Goal: Task Accomplishment & Management: Use online tool/utility

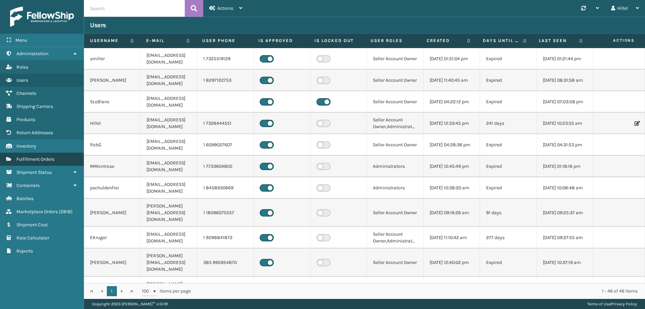
click at [50, 160] on span "Fulfillment Orders" at bounding box center [35, 159] width 38 height 6
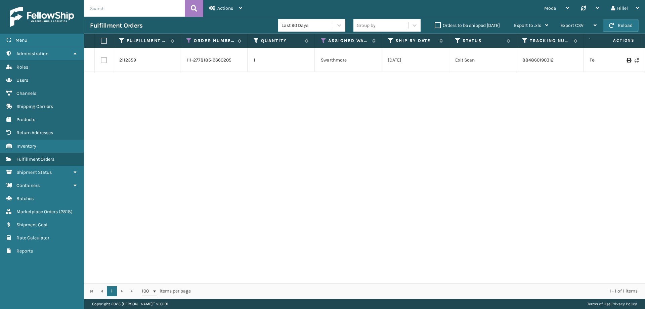
click at [102, 87] on div "2112359 111-2778185-9660205 1 Swarthmore [DATE] Exit Scan 884860190312 FedEx Ho…" at bounding box center [364, 165] width 561 height 235
click at [188, 41] on icon at bounding box center [188, 41] width 5 height 6
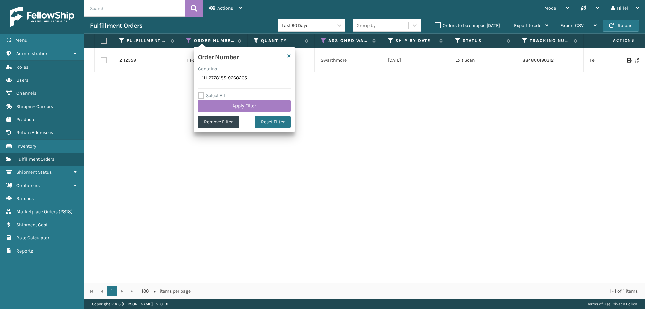
drag, startPoint x: 250, startPoint y: 74, endPoint x: 135, endPoint y: 82, distance: 115.5
click at [135, 82] on section "Fulfillment Orders Last 90 Days Group by Orders to be shipped [DATE] Export to …" at bounding box center [364, 158] width 561 height 282
type input "114-3269763-1004202"
click at [245, 102] on button "Apply Filter" at bounding box center [244, 106] width 93 height 12
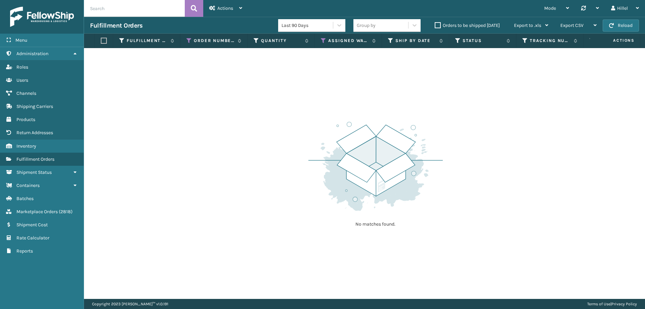
click at [437, 26] on label "Orders to be shipped [DATE]" at bounding box center [467, 26] width 65 height 6
click at [435, 26] on input "Orders to be shipped [DATE]" at bounding box center [435, 23] width 0 height 4
click at [437, 26] on label "Orders to be shipped [DATE]" at bounding box center [467, 26] width 65 height 6
click at [435, 26] on input "Orders to be shipped [DATE]" at bounding box center [435, 23] width 0 height 4
click at [325, 38] on icon at bounding box center [323, 41] width 5 height 6
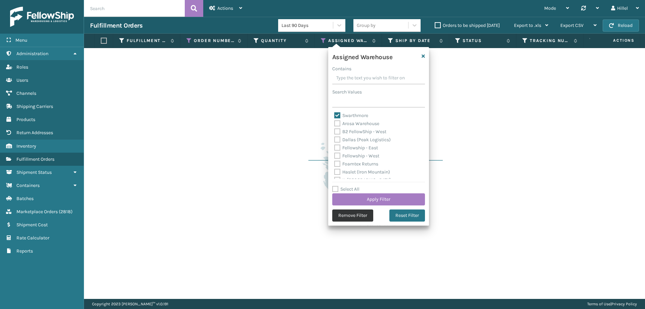
drag, startPoint x: 351, startPoint y: 208, endPoint x: 351, endPoint y: 212, distance: 3.4
click at [351, 209] on div "Assigned Warehouse Contains Search Values Swarthmore Arosa Warehouse B2 FellowS…" at bounding box center [378, 136] width 101 height 178
click at [351, 213] on button "Remove Filter" at bounding box center [352, 215] width 41 height 12
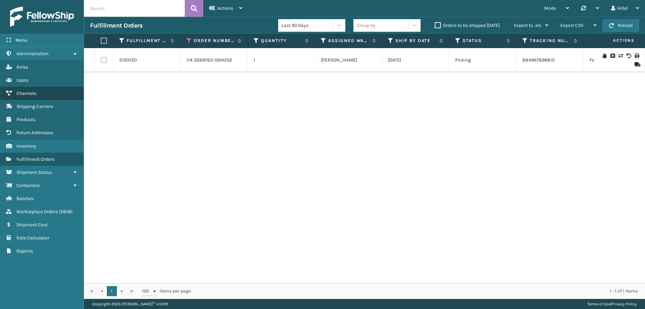
click at [29, 93] on span "Channels" at bounding box center [26, 93] width 20 height 6
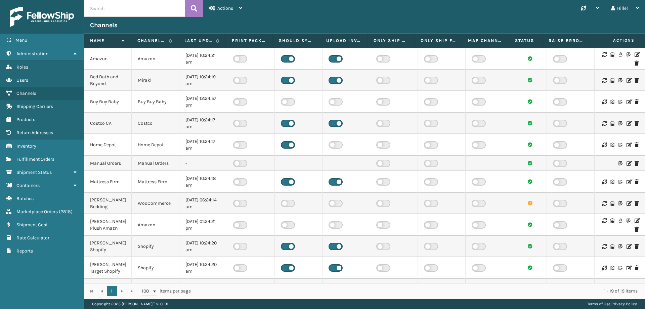
click at [634, 52] on icon at bounding box center [636, 54] width 4 height 5
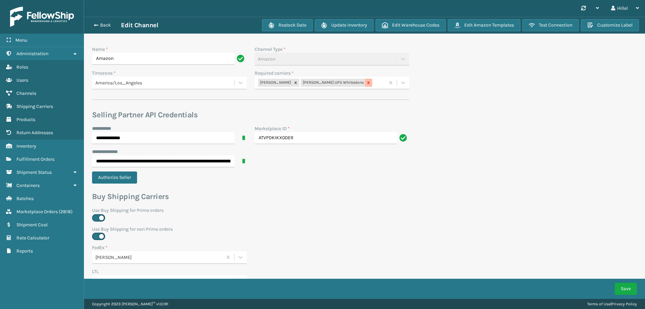
click at [366, 83] on icon at bounding box center [368, 82] width 5 height 5
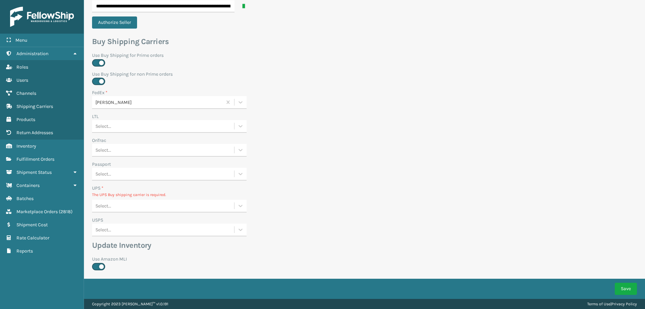
scroll to position [229, 0]
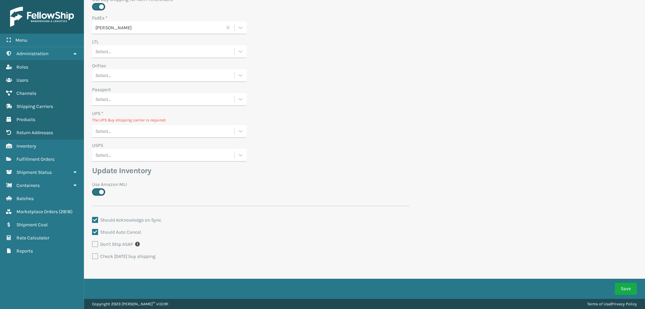
click at [124, 130] on div "Select..." at bounding box center [163, 131] width 142 height 11
click at [124, 149] on div "None" at bounding box center [169, 148] width 154 height 12
click at [624, 287] on button "Save" at bounding box center [626, 288] width 22 height 12
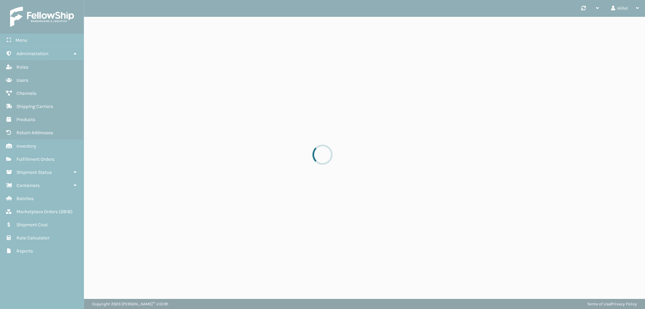
scroll to position [0, 0]
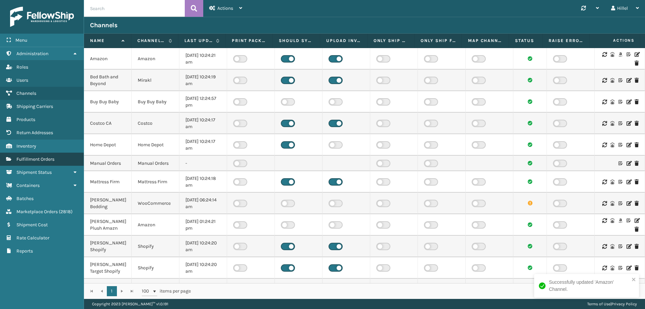
click at [45, 157] on span "Fulfillment Orders" at bounding box center [35, 159] width 38 height 6
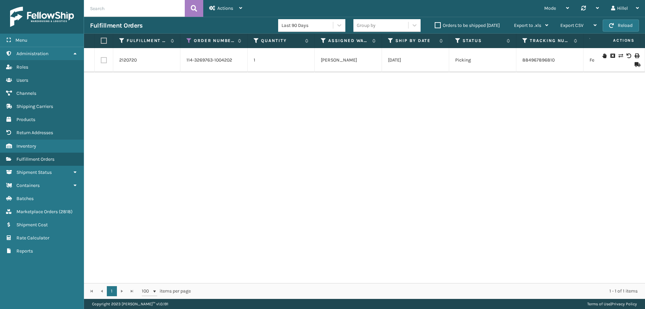
click at [437, 28] on div "Orders to be shipped [DATE]" at bounding box center [468, 25] width 79 height 8
click at [435, 26] on label "Orders to be shipped [DATE]" at bounding box center [467, 26] width 65 height 6
click at [435, 26] on input "Orders to be shipped [DATE]" at bounding box center [435, 23] width 0 height 4
click at [187, 40] on icon at bounding box center [188, 41] width 5 height 6
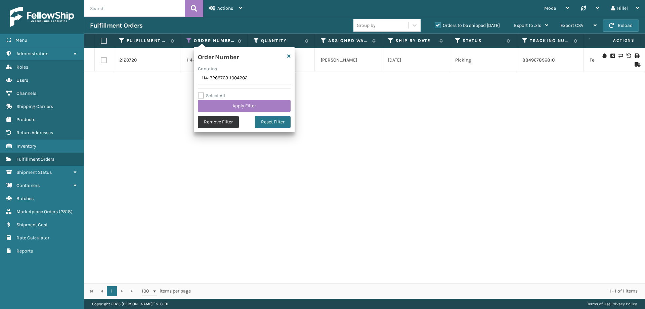
click at [215, 122] on button "Remove Filter" at bounding box center [218, 122] width 41 height 12
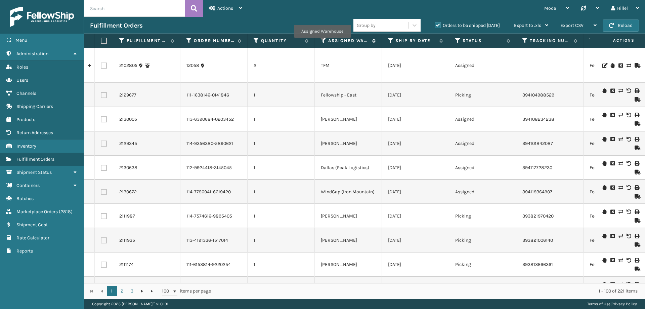
click at [322, 42] on icon at bounding box center [323, 41] width 5 height 6
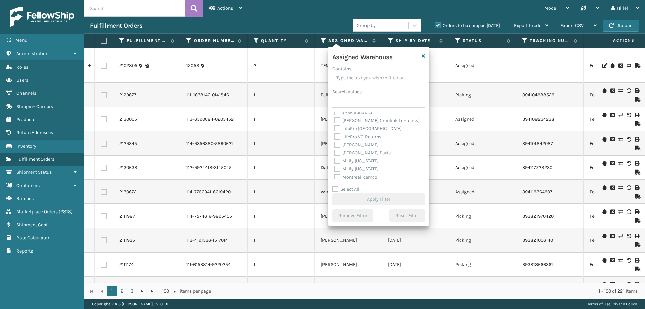
scroll to position [175, 0]
click at [338, 141] on label "Swarthmore" at bounding box center [351, 142] width 34 height 6
click at [334, 141] on input "Swarthmore" at bounding box center [334, 140] width 0 height 4
checkbox input "true"
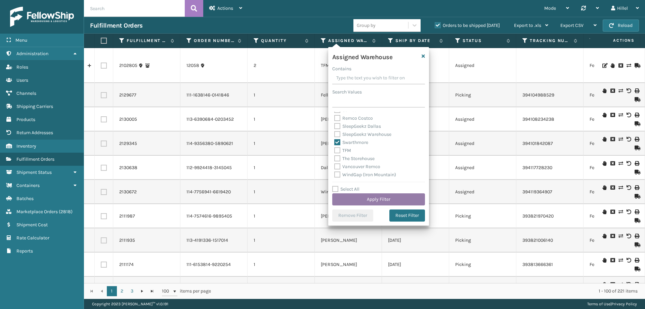
click at [386, 196] on button "Apply Filter" at bounding box center [378, 199] width 93 height 12
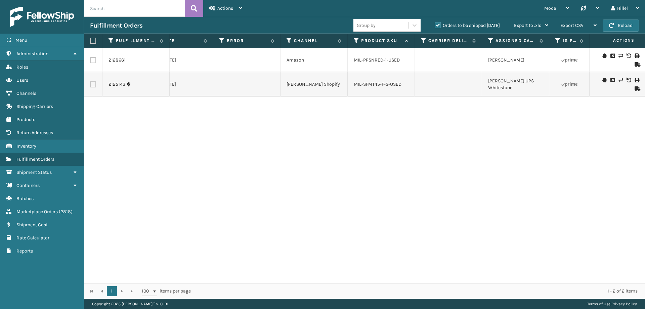
scroll to position [0, 0]
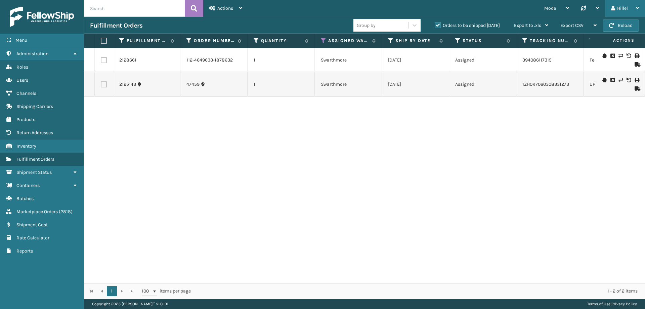
click at [619, 11] on div "Hillel" at bounding box center [625, 8] width 28 height 17
click at [220, 5] on div "Actions" at bounding box center [225, 8] width 33 height 17
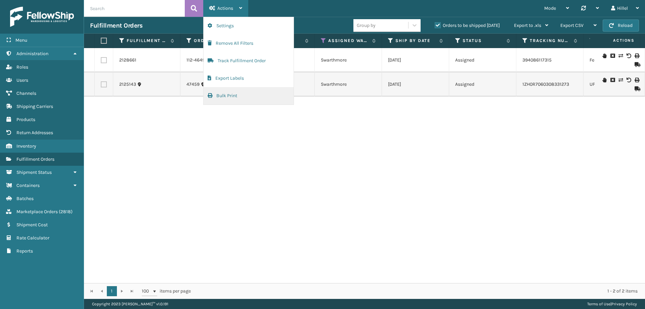
click at [227, 104] on button "Bulk Print" at bounding box center [249, 95] width 90 height 17
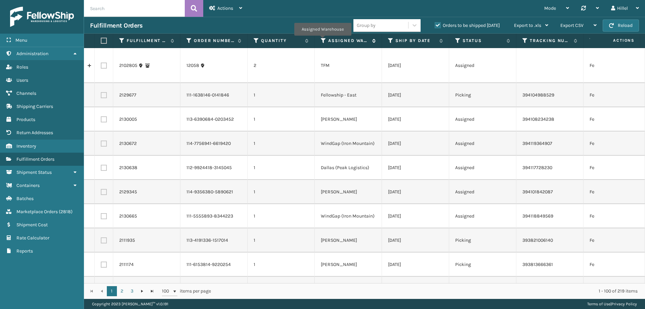
click at [322, 40] on icon at bounding box center [323, 41] width 5 height 6
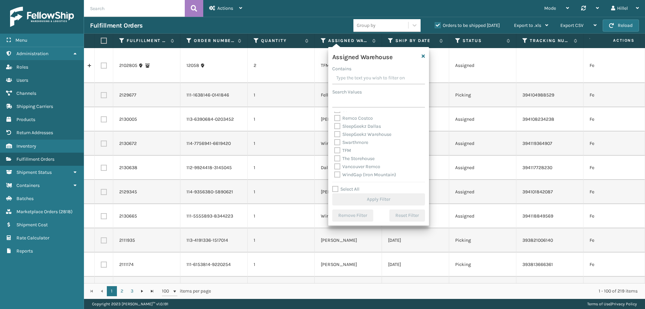
click at [338, 141] on label "Swarthmore" at bounding box center [351, 142] width 34 height 6
click at [334, 141] on input "Swarthmore" at bounding box center [334, 140] width 0 height 4
checkbox input "true"
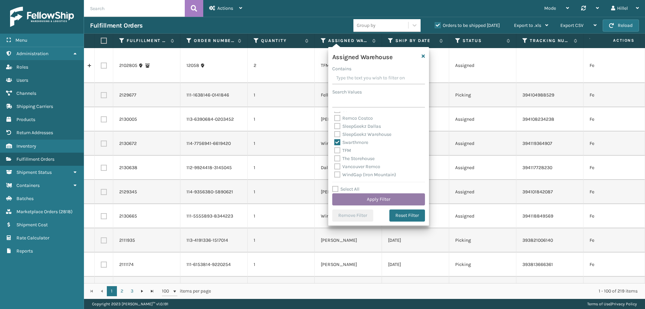
click at [374, 196] on button "Apply Filter" at bounding box center [378, 199] width 93 height 12
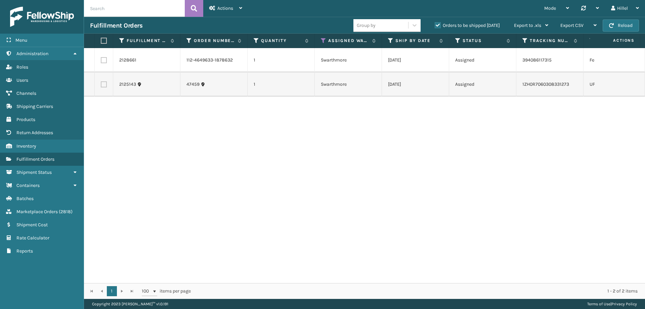
click at [103, 41] on label at bounding box center [103, 41] width 4 height 6
click at [101, 41] on input "checkbox" at bounding box center [101, 41] width 0 height 4
checkbox input "true"
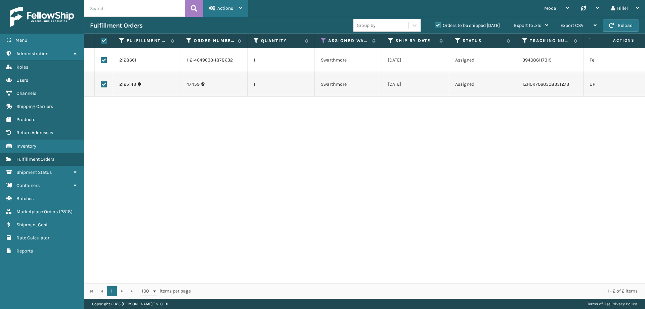
click at [220, 7] on span "Actions" at bounding box center [225, 8] width 16 height 6
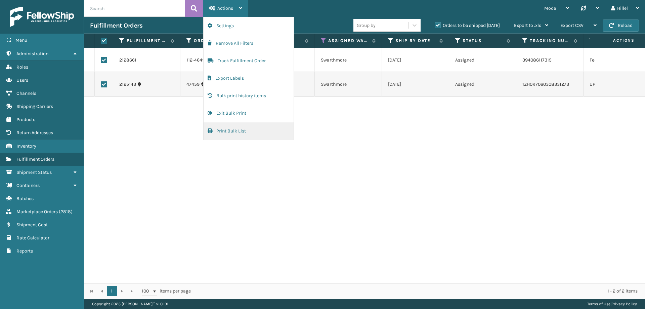
click at [246, 128] on button "Print Bulk List" at bounding box center [249, 130] width 90 height 17
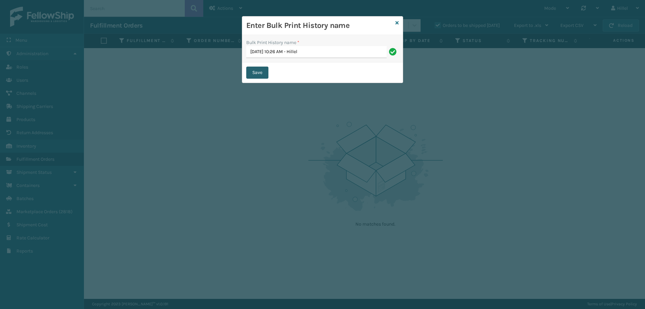
click at [264, 72] on button "Save" at bounding box center [257, 72] width 22 height 12
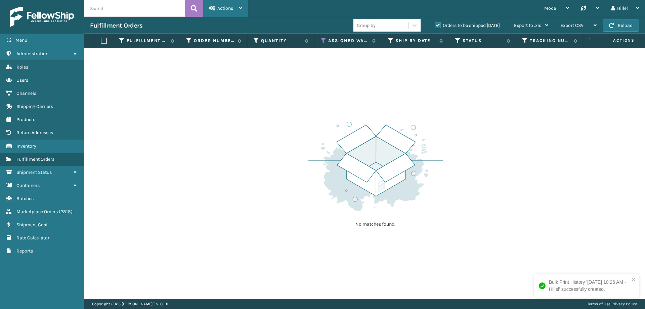
click at [234, 13] on div "Actions" at bounding box center [225, 8] width 33 height 17
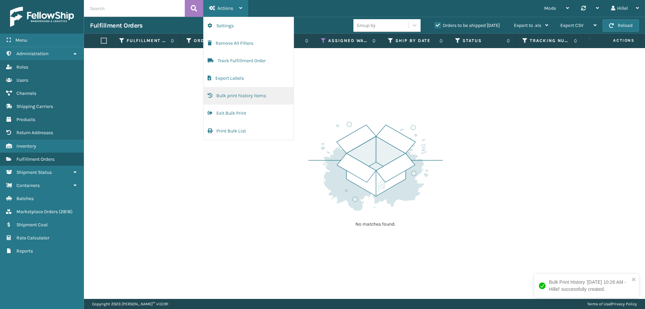
click at [252, 97] on button "Bulk print history items" at bounding box center [249, 95] width 90 height 17
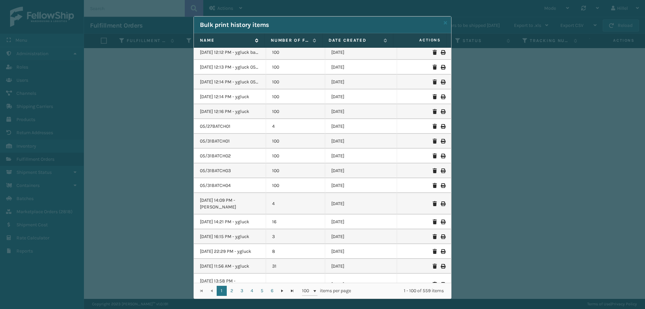
click at [223, 41] on label "Name" at bounding box center [226, 40] width 52 height 6
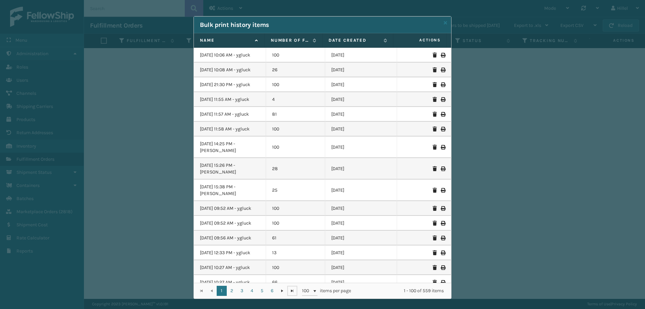
click at [289, 290] on span "Go to the last page" at bounding box center [291, 290] width 5 height 5
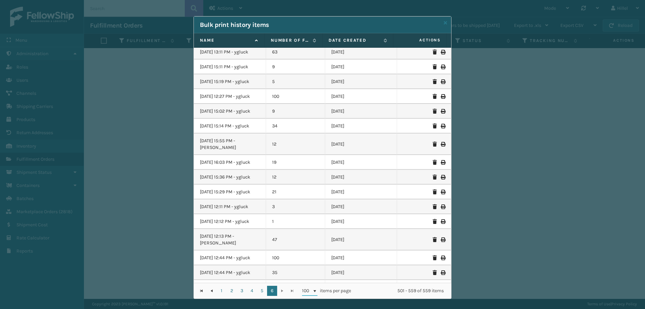
click at [306, 293] on span "100" at bounding box center [307, 290] width 10 height 7
click at [199, 289] on span "Go to the first page" at bounding box center [201, 290] width 5 height 5
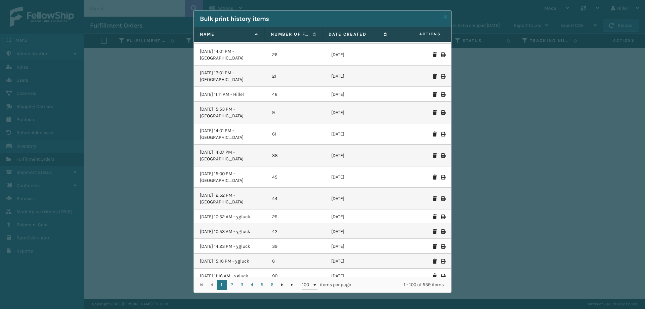
click at [343, 33] on label "Date created" at bounding box center [354, 34] width 52 height 6
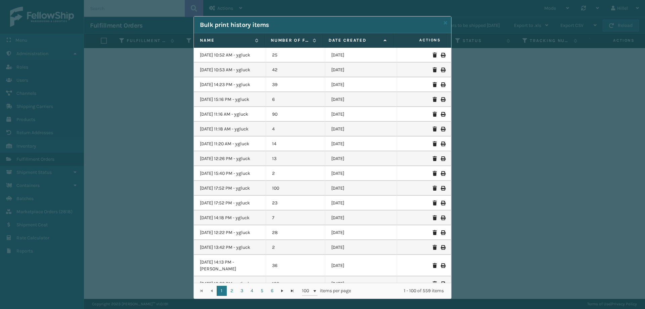
click at [345, 37] on label "Date created" at bounding box center [354, 40] width 52 height 6
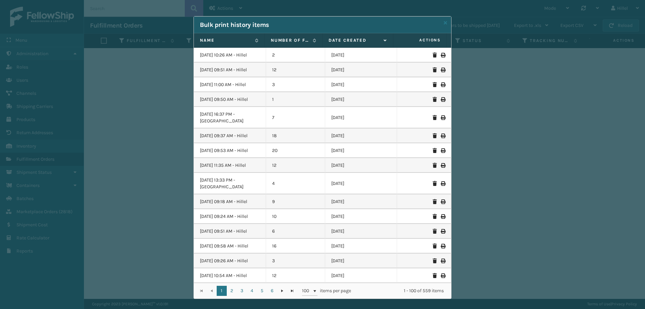
click at [441, 55] on icon at bounding box center [443, 55] width 4 height 5
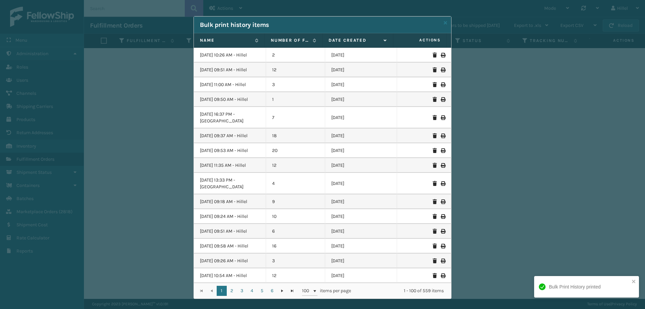
click at [445, 23] on div "Bulk print history items" at bounding box center [322, 24] width 257 height 17
click at [444, 23] on icon at bounding box center [445, 22] width 3 height 5
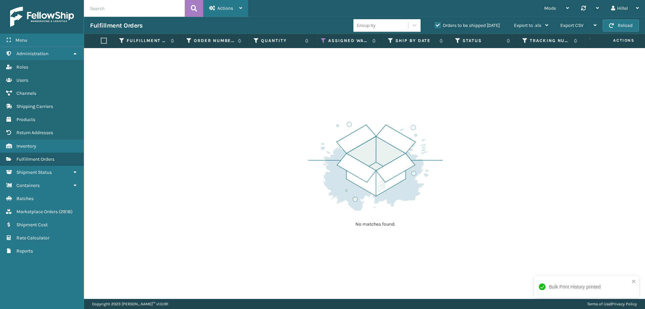
click at [237, 3] on div "Actions" at bounding box center [225, 8] width 33 height 17
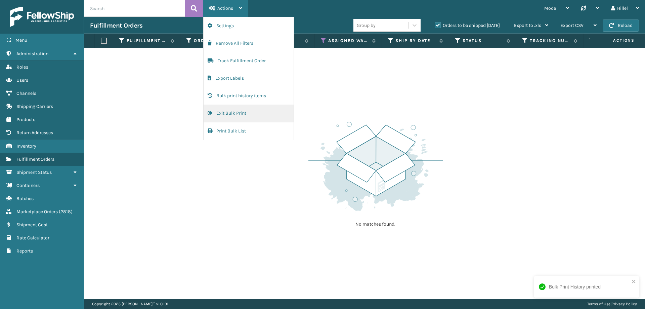
click at [229, 117] on button "Exit Bulk Print" at bounding box center [249, 112] width 90 height 17
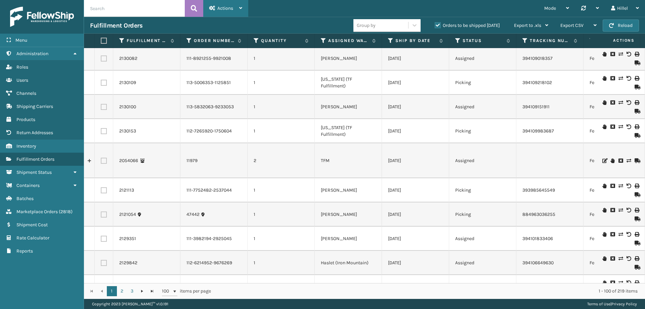
scroll to position [974, 0]
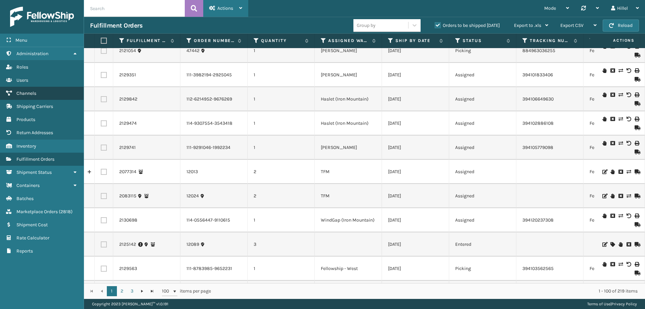
click at [37, 91] on link "Channels" at bounding box center [42, 93] width 84 height 13
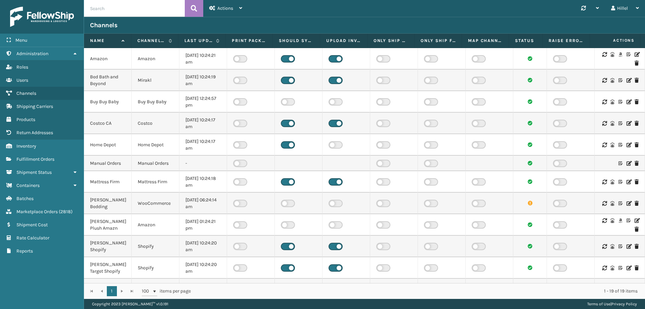
click at [634, 55] on icon at bounding box center [636, 54] width 4 height 5
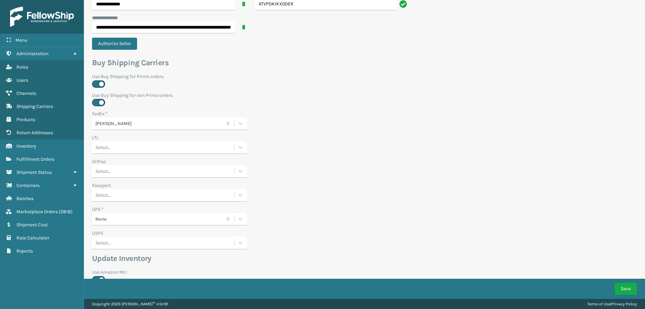
scroll to position [221, 0]
